Goal: Find specific page/section: Find specific page/section

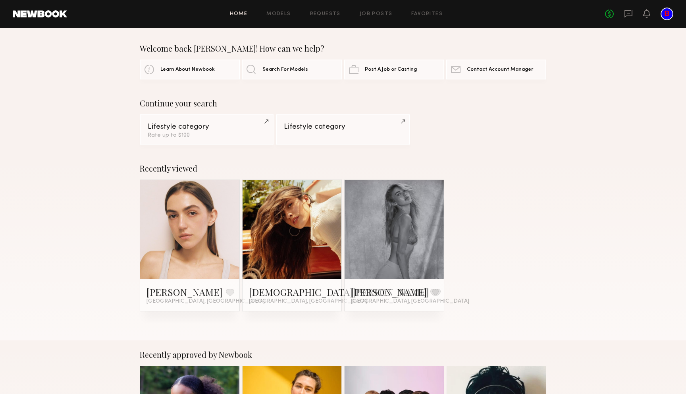
scroll to position [1050, 0]
